Goal: Transaction & Acquisition: Download file/media

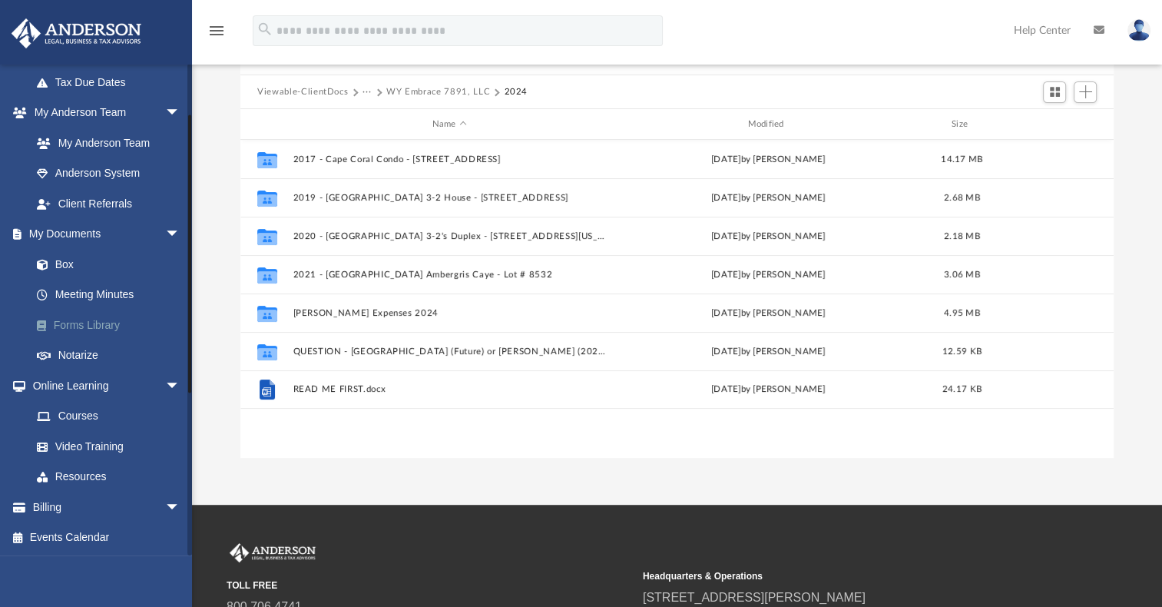
scroll to position [366, 0]
click at [67, 260] on link "Box" at bounding box center [113, 264] width 182 height 31
click at [60, 262] on link "Box" at bounding box center [113, 264] width 182 height 31
click at [311, 89] on button "Viewable-ClientDocs" at bounding box center [302, 92] width 91 height 14
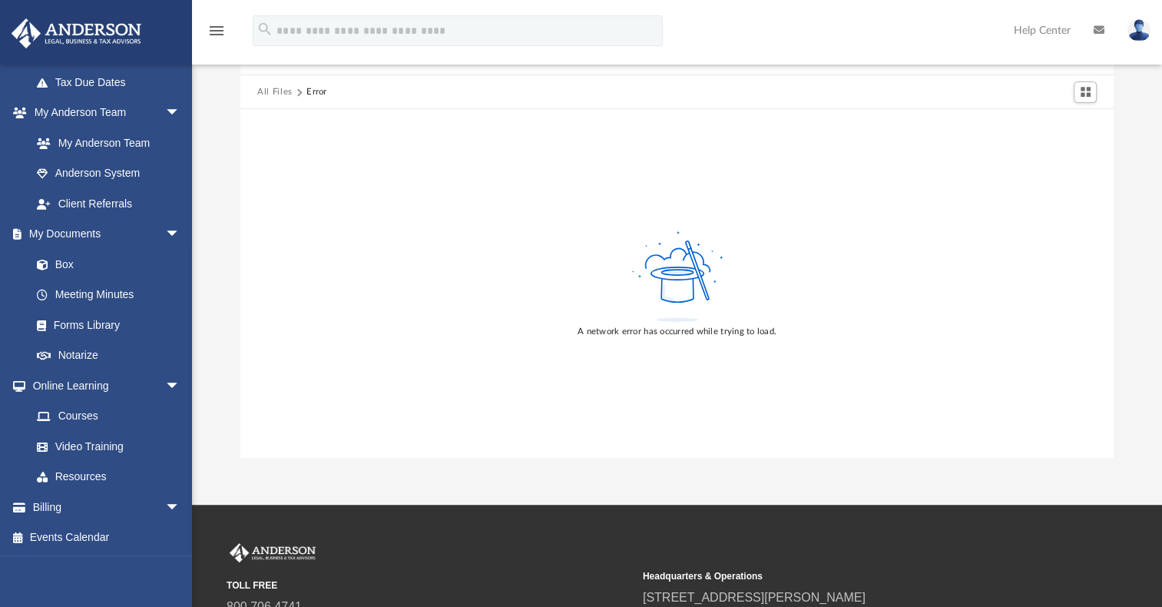
click at [274, 91] on button "All Files" at bounding box center [274, 92] width 35 height 14
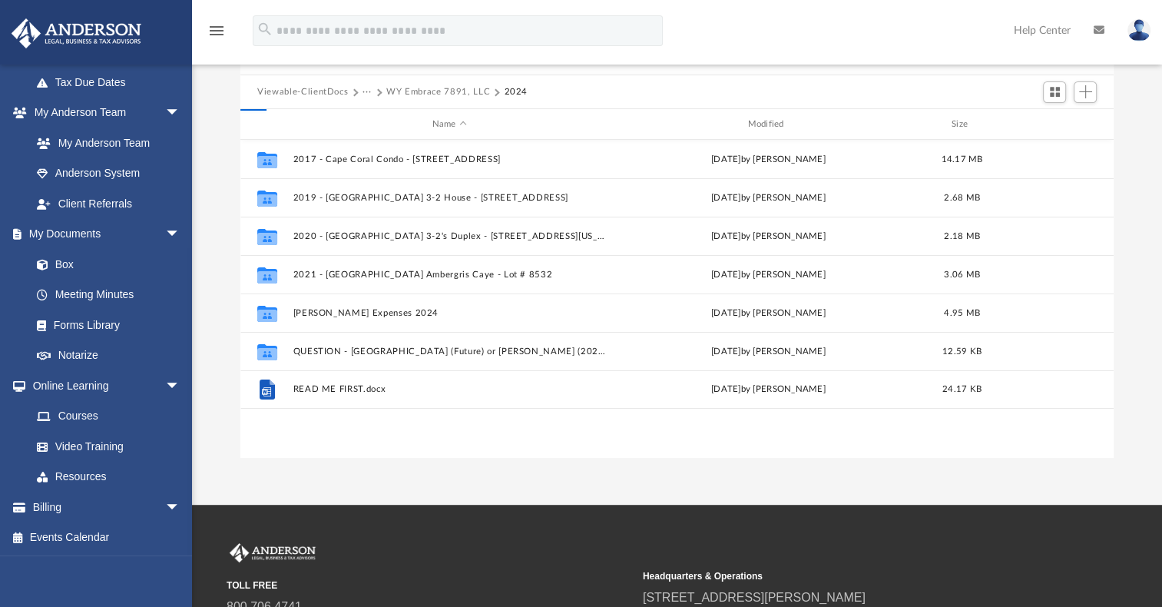
scroll to position [337, 861]
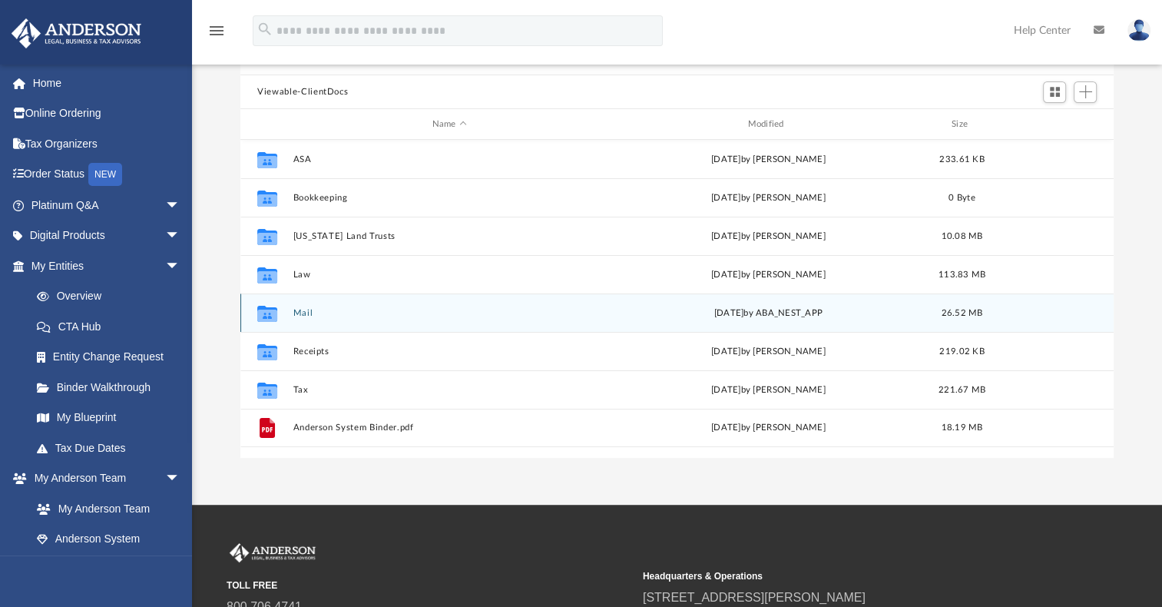
scroll to position [337, 861]
click at [304, 313] on button "Mail" at bounding box center [449, 313] width 313 height 10
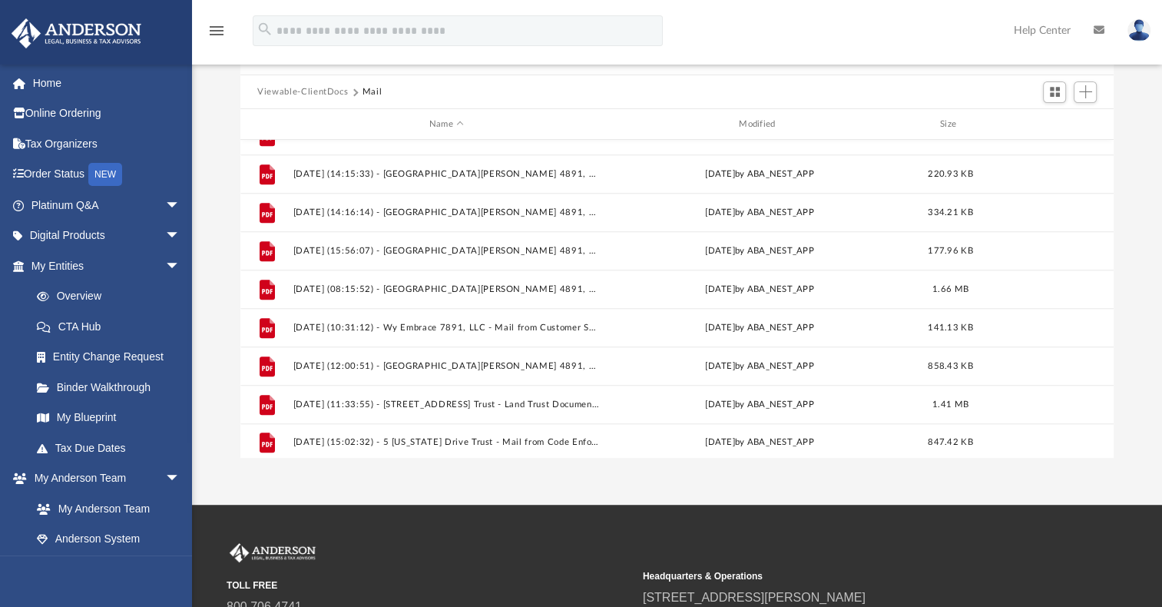
scroll to position [1256, 0]
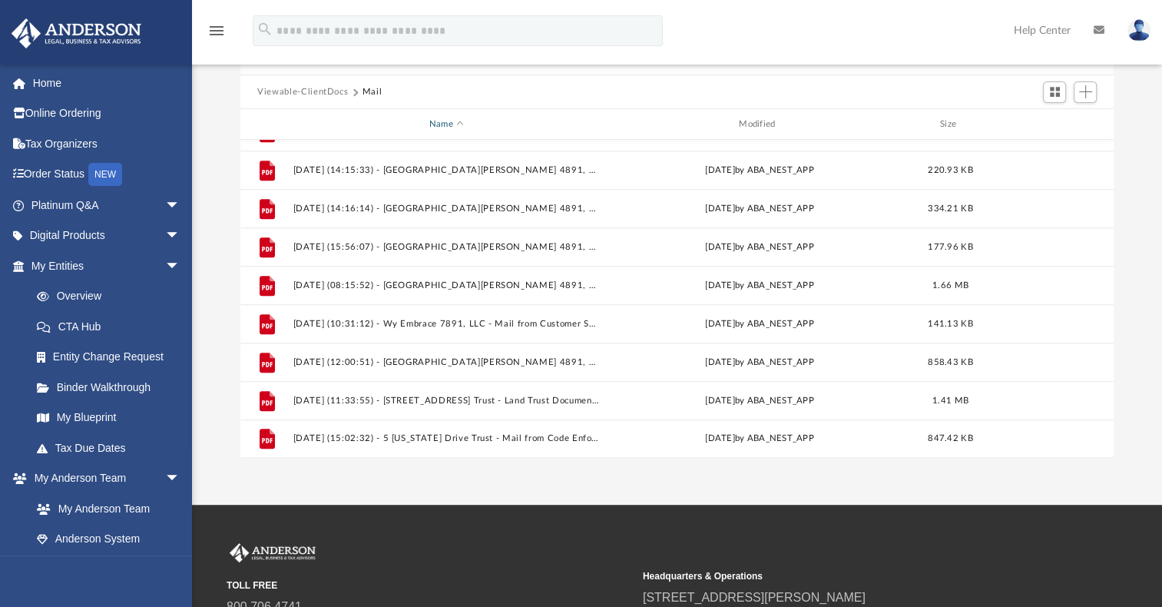
click at [462, 122] on div "Name" at bounding box center [446, 125] width 307 height 14
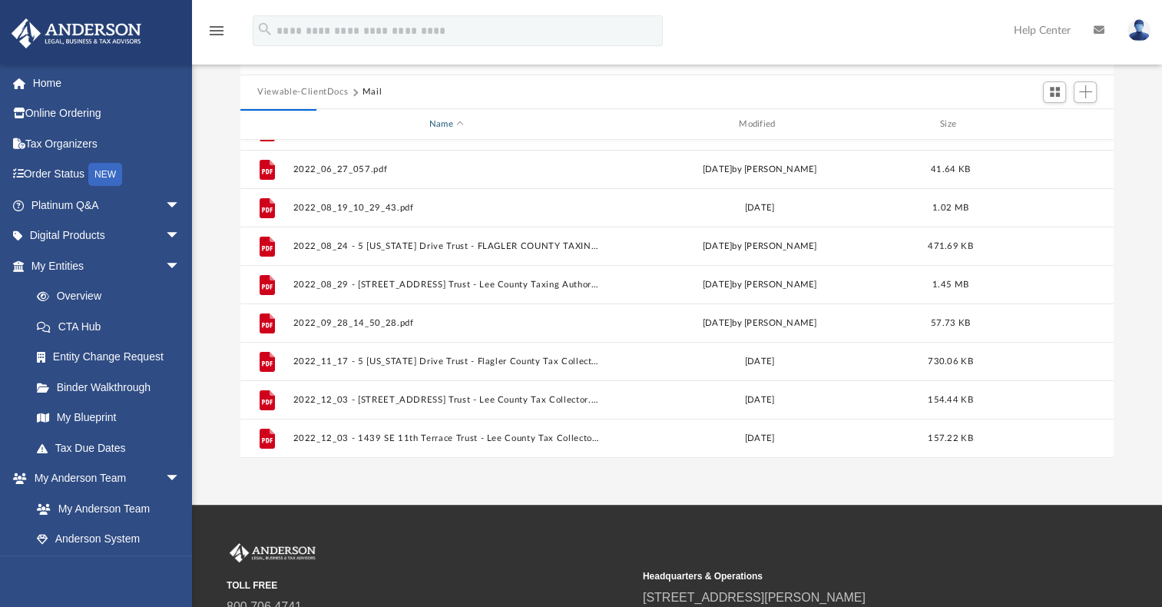
scroll to position [0, 0]
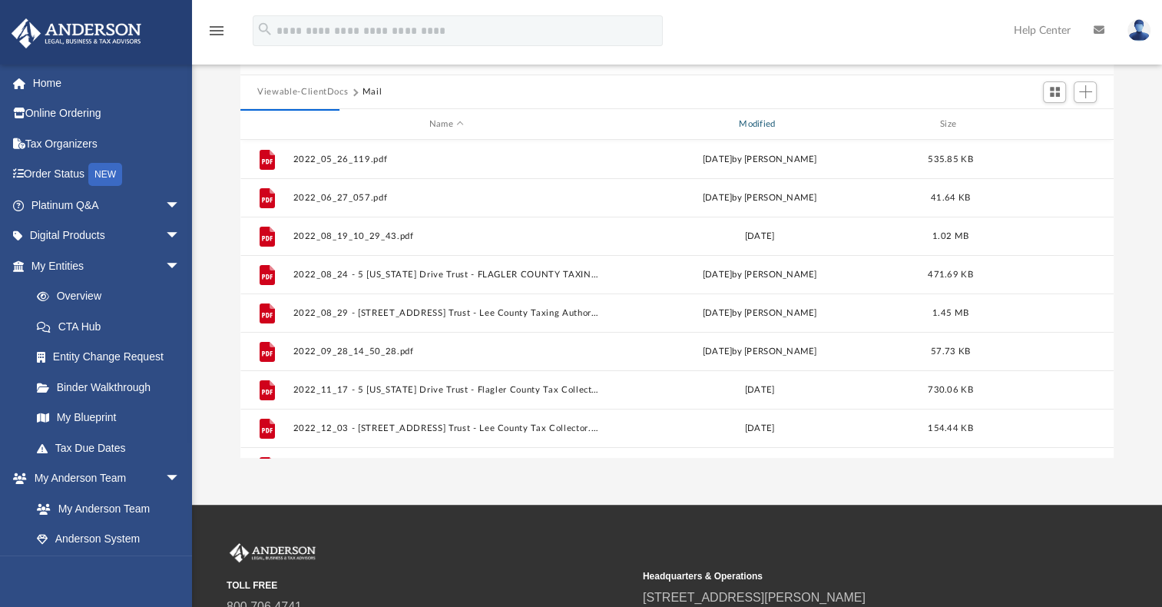
click at [760, 127] on div "Modified" at bounding box center [759, 125] width 307 height 14
click at [764, 121] on div "Modified" at bounding box center [759, 125] width 307 height 14
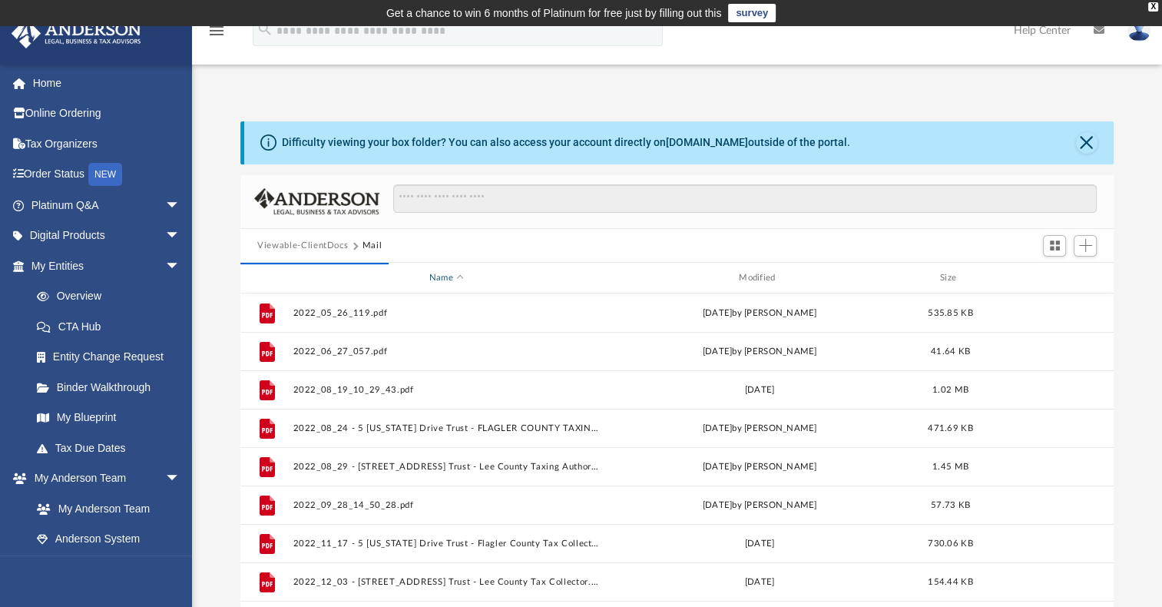
click at [458, 273] on div "Name" at bounding box center [446, 278] width 307 height 14
click at [462, 276] on span "Name" at bounding box center [460, 278] width 6 height 6
click at [746, 277] on div "Modified" at bounding box center [759, 278] width 307 height 14
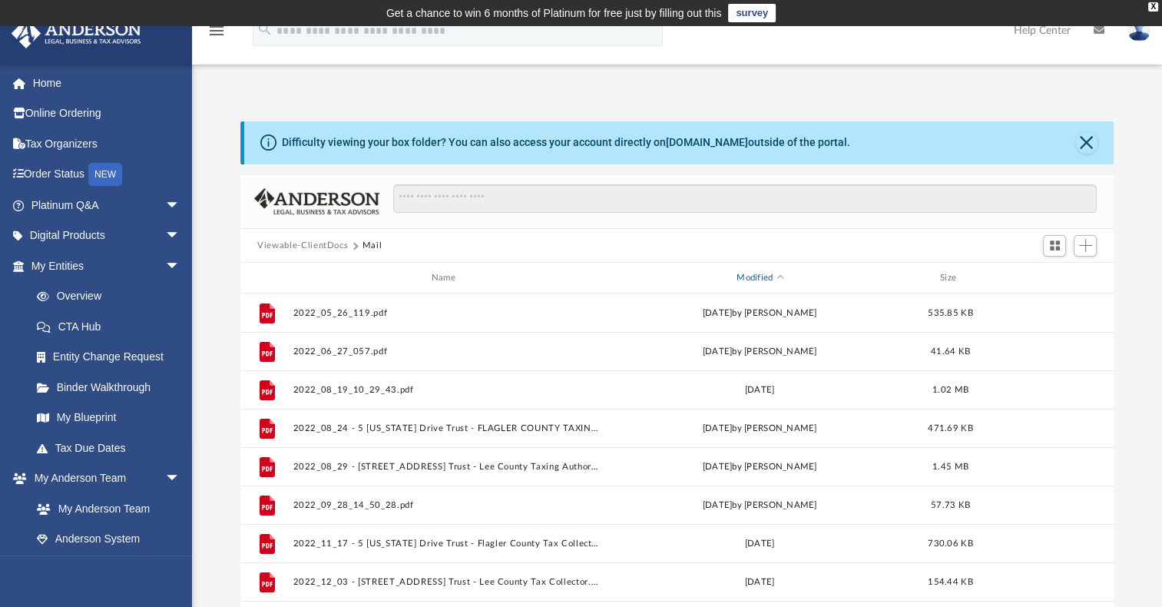
click at [780, 274] on div "Modified" at bounding box center [759, 278] width 307 height 14
click at [757, 276] on div "Modified" at bounding box center [759, 278] width 307 height 14
click at [765, 278] on div "Modified" at bounding box center [759, 278] width 307 height 14
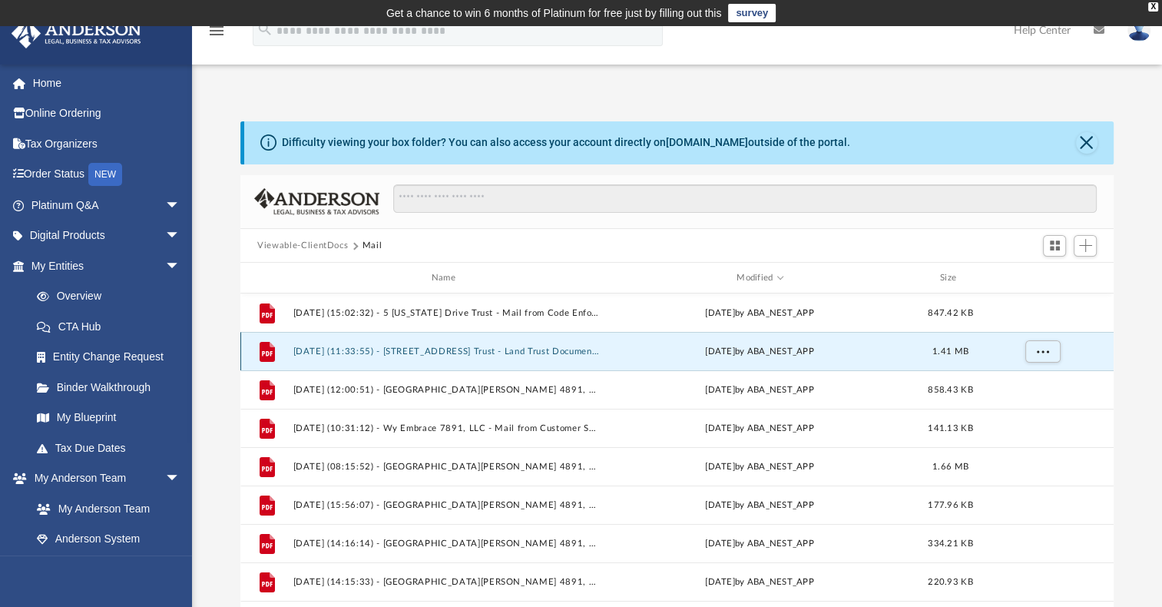
click at [533, 349] on button "[DATE] (11:33:55) - [STREET_ADDRESS] Trust - Land Trust Documents from City of …" at bounding box center [446, 351] width 306 height 10
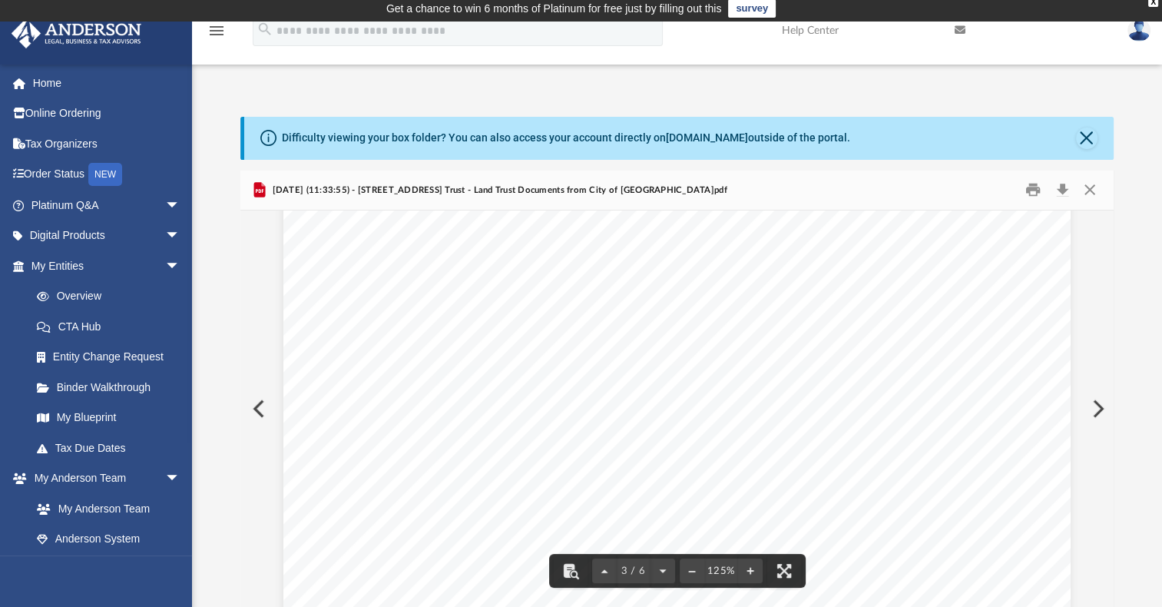
scroll to position [2842, 0]
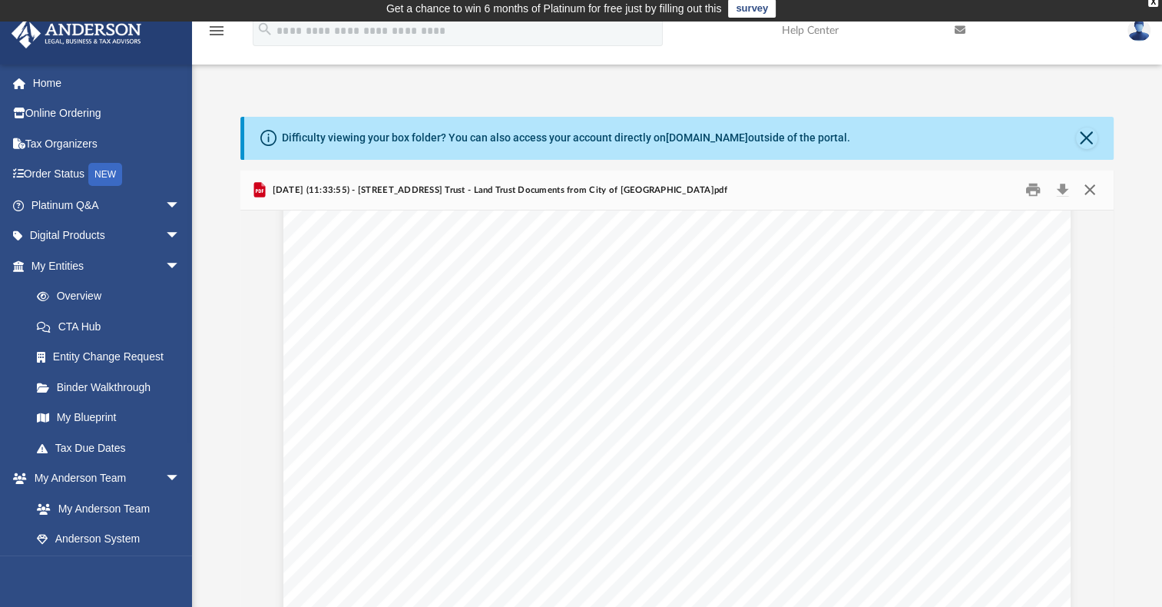
click at [1088, 187] on button "Close" at bounding box center [1089, 190] width 28 height 24
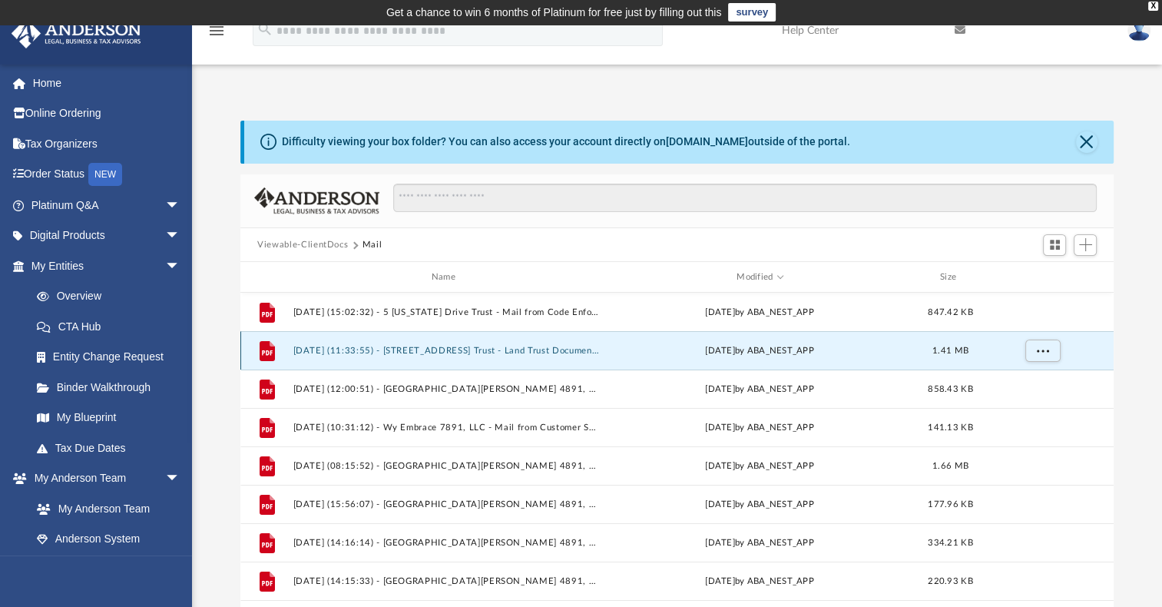
scroll to position [0, 0]
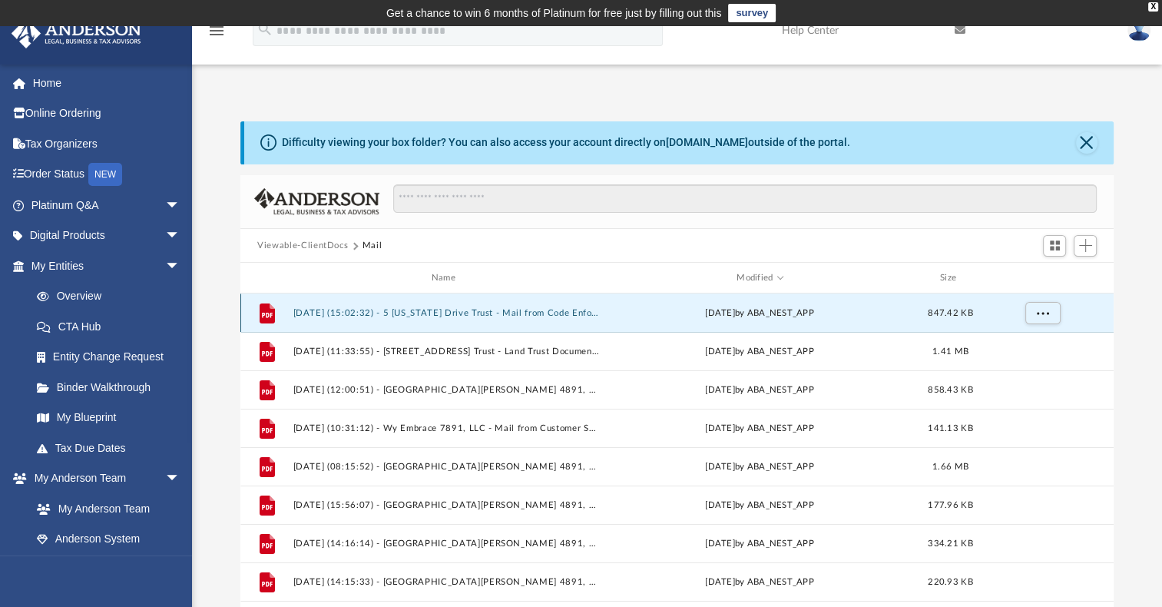
click at [467, 311] on button "[DATE] (15:02:32) - 5 [US_STATE] Drive Trust - Mail from Code Enforcement Divis…" at bounding box center [446, 313] width 306 height 10
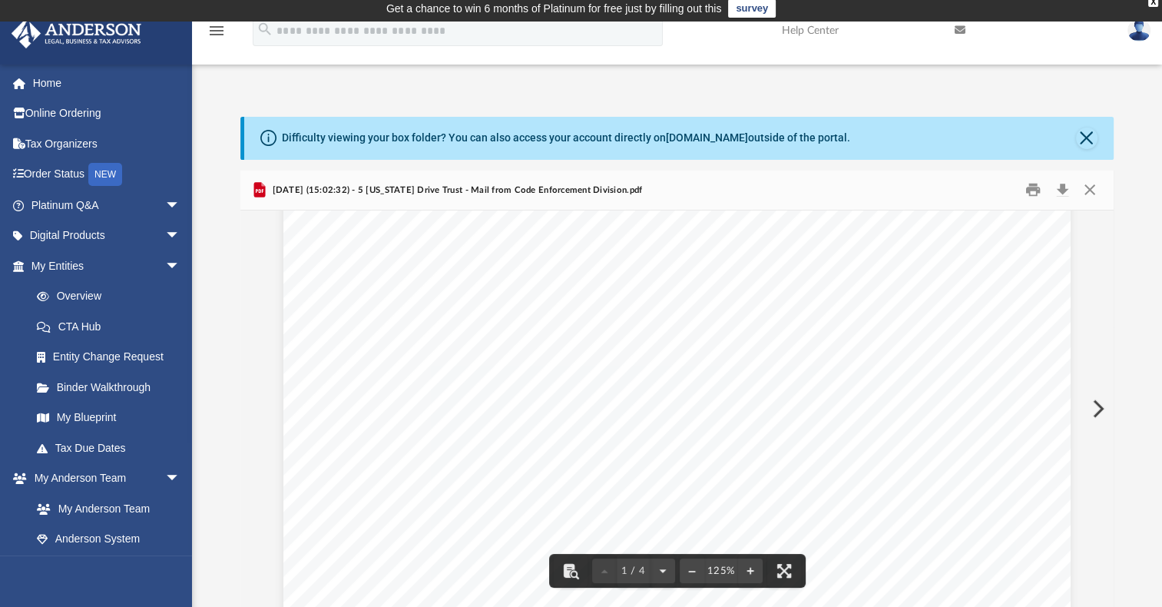
scroll to position [574, 0]
click at [1068, 188] on button "Download" at bounding box center [1062, 190] width 28 height 24
click at [1062, 188] on button "Download" at bounding box center [1062, 190] width 28 height 24
